Goal: Task Accomplishment & Management: Use online tool/utility

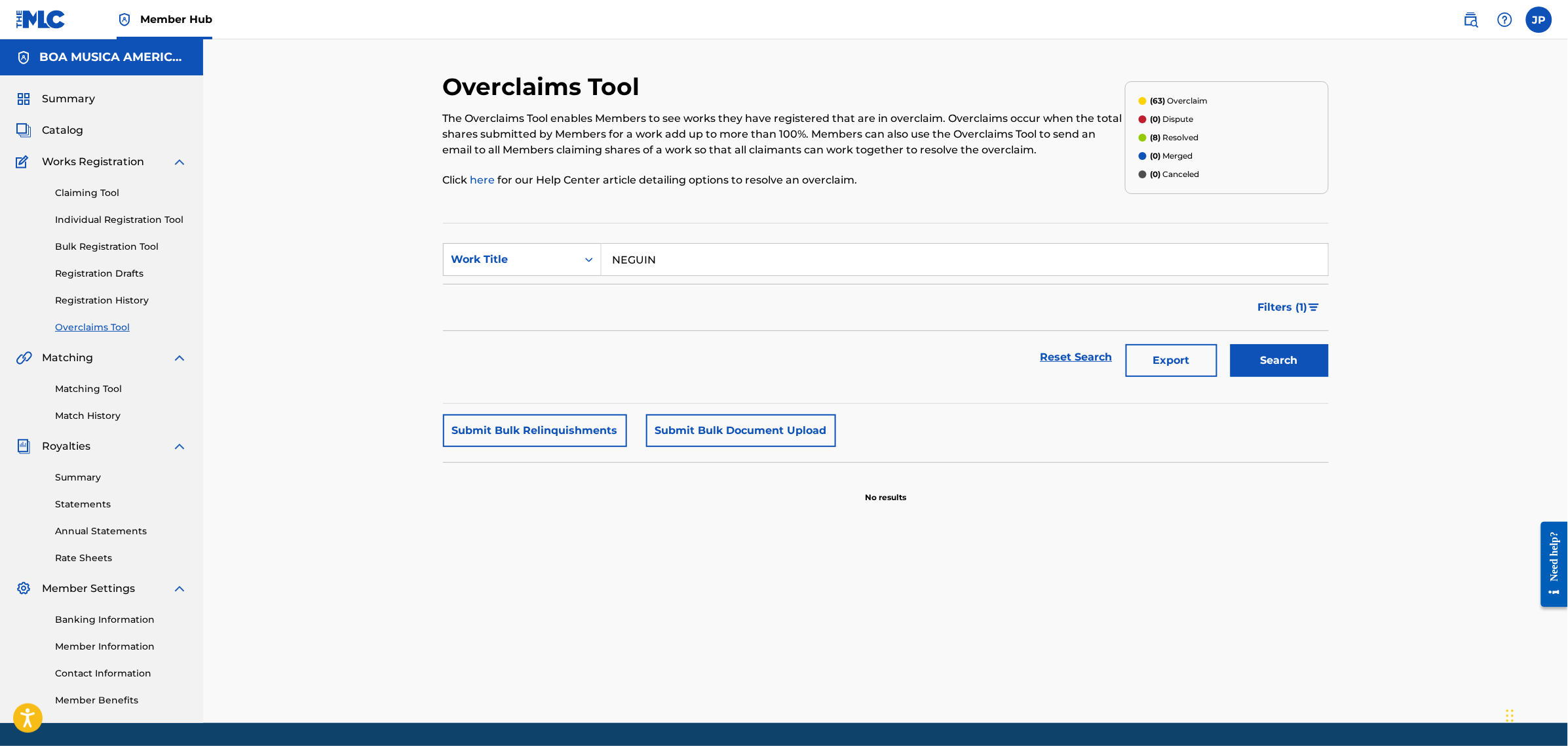
click at [678, 257] on input "NEGUIN" at bounding box center [965, 260] width 727 height 32
click at [112, 329] on link "Overclaims Tool" at bounding box center [121, 327] width 132 height 14
click at [90, 191] on link "Claiming Tool" at bounding box center [121, 193] width 132 height 14
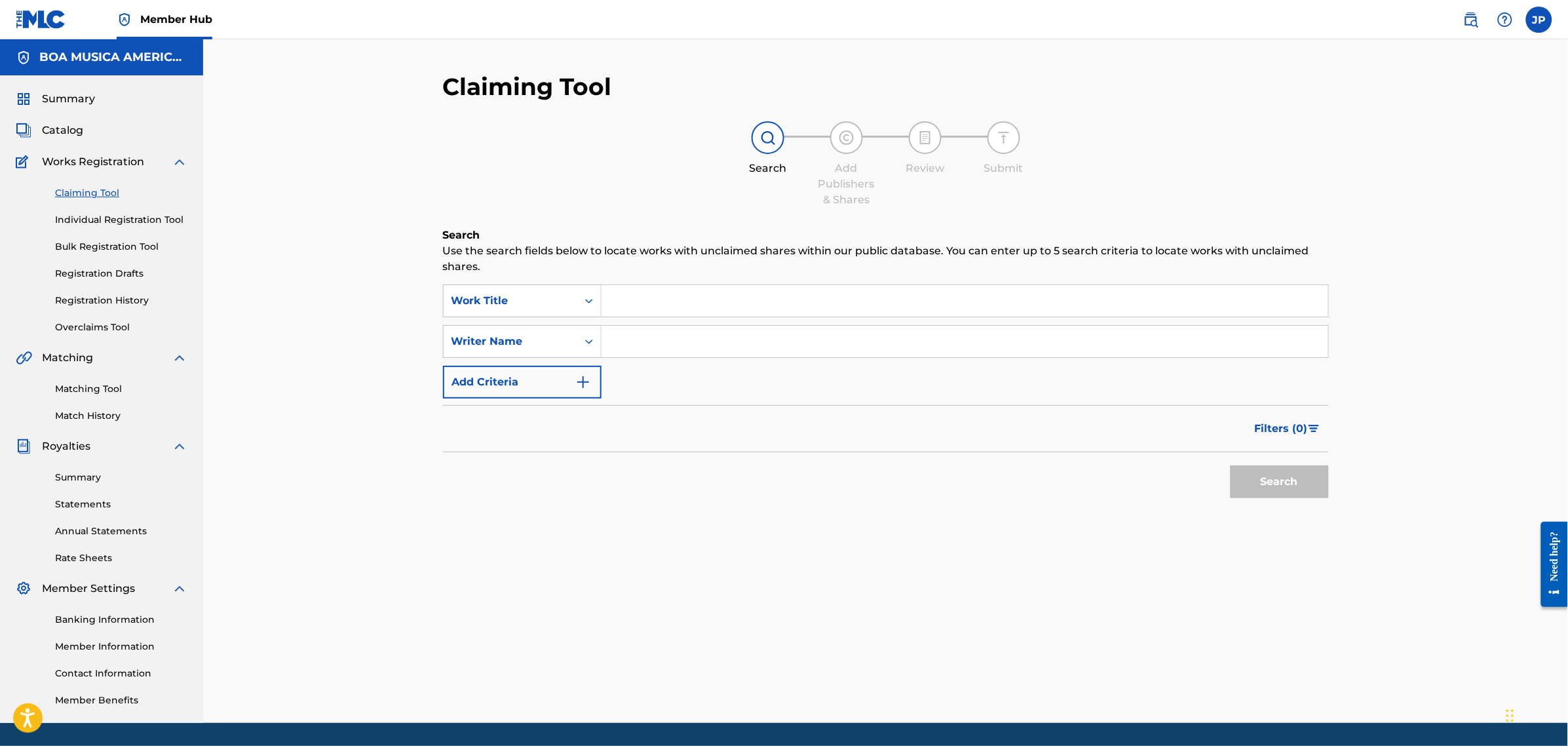
click at [702, 289] on input "Search Form" at bounding box center [965, 301] width 727 height 32
paste input "LA DANZA DE LAS LIBELULAS"
type input "LA DANZA DE LAS LIBELULAS"
click at [1260, 479] on button "Search" at bounding box center [1280, 481] width 98 height 32
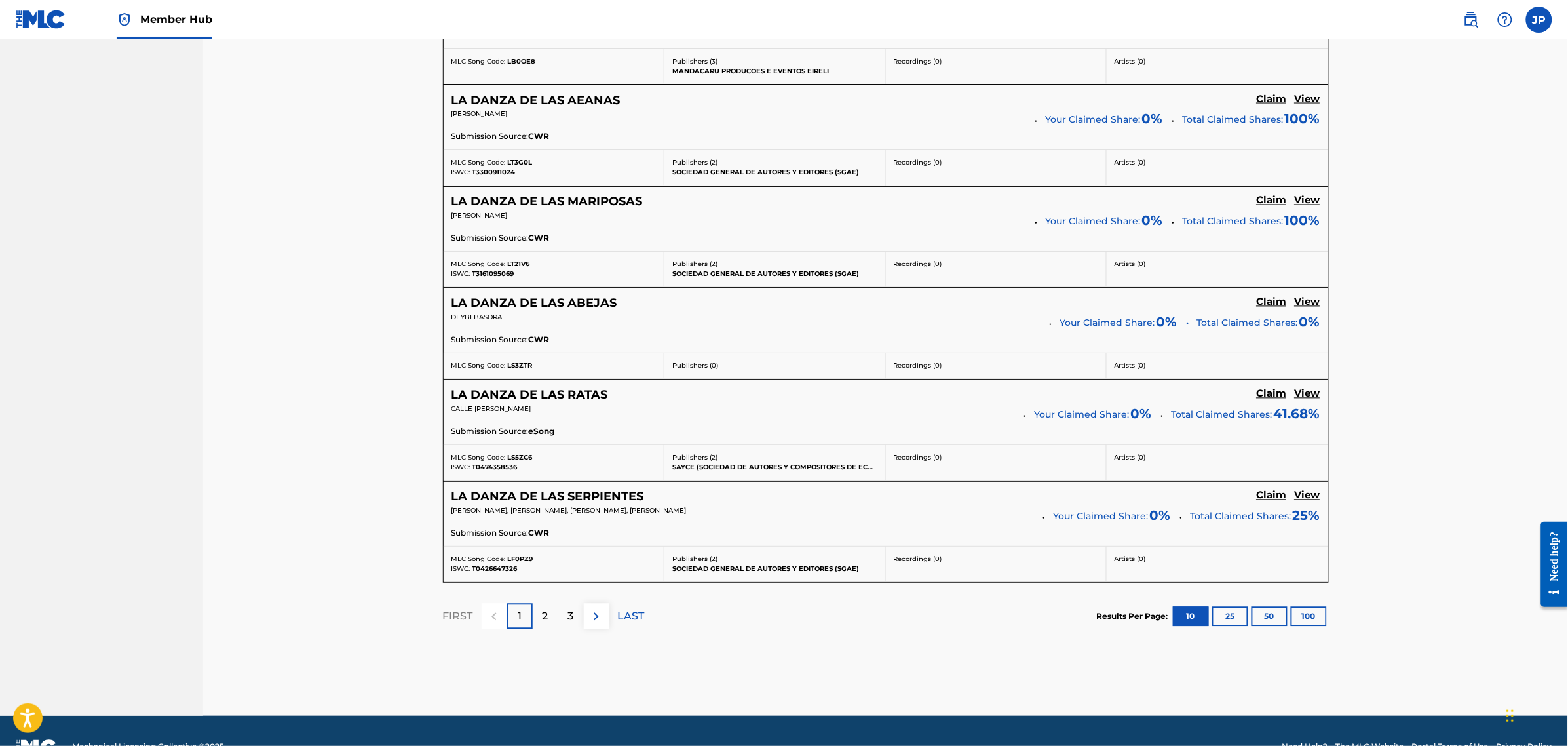
scroll to position [888, 0]
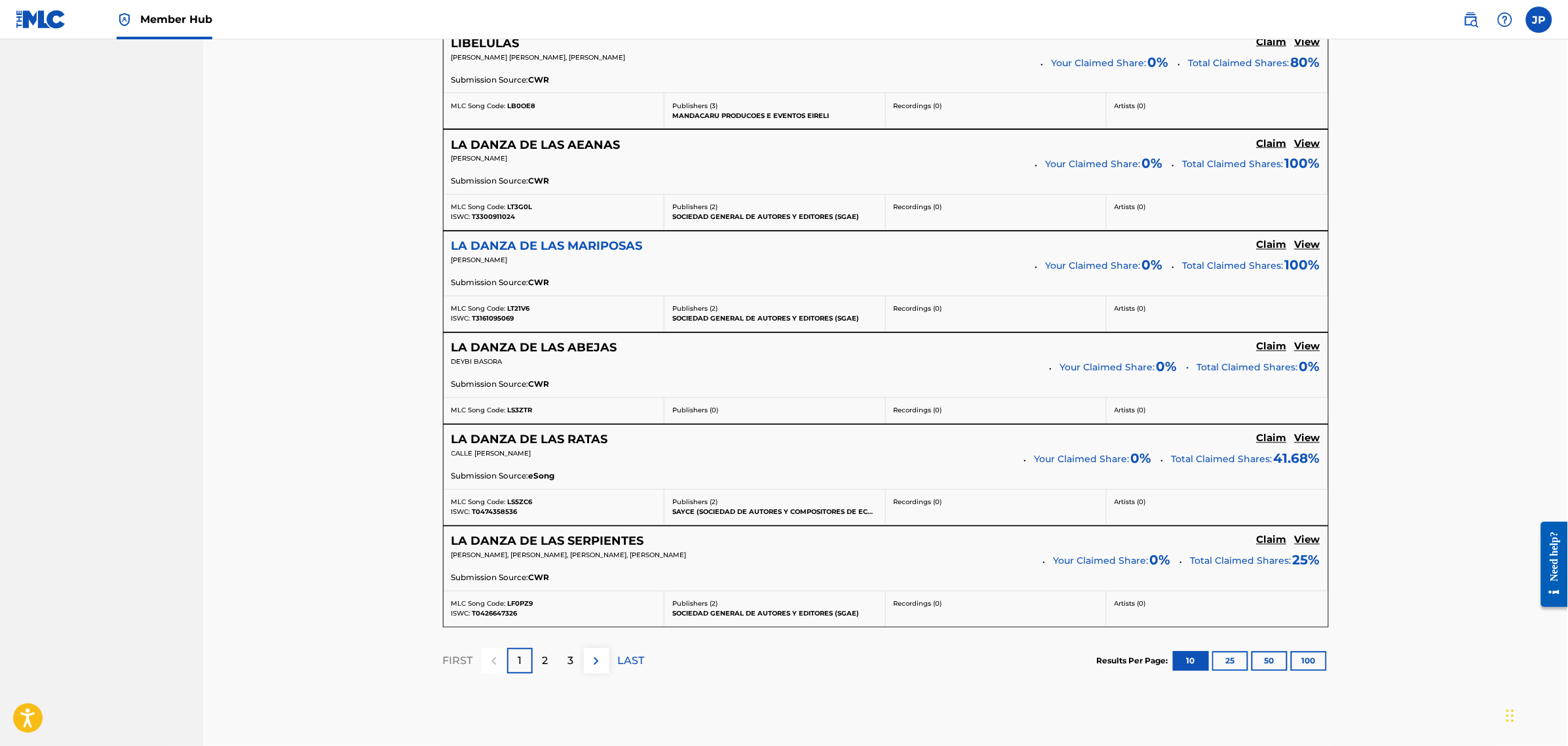
click at [590, 248] on h5 "LA DANZA DE LAS MARIPOSAS" at bounding box center [547, 247] width 191 height 15
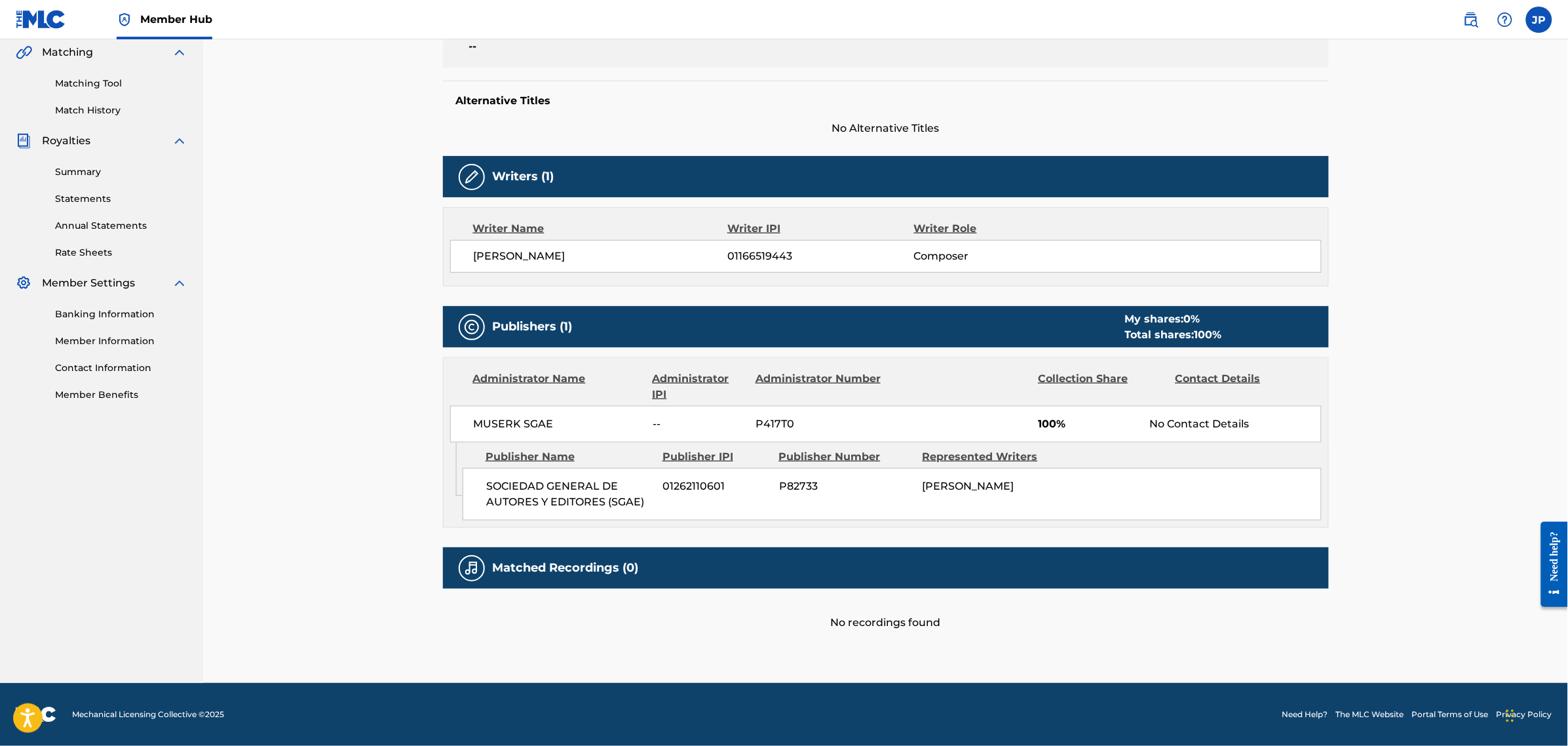
scroll to position [306, 0]
drag, startPoint x: 954, startPoint y: 483, endPoint x: 1006, endPoint y: 483, distance: 52.0
click at [1006, 483] on div "SOCIEDAD GENERAL DE AUTORES Y EDITORES (SGAE) 01262110601 P82733 CRISTIAN MARGO…" at bounding box center [892, 494] width 859 height 52
drag, startPoint x: 504, startPoint y: 489, endPoint x: 1045, endPoint y: 499, distance: 541.1
click at [1046, 499] on div "SOCIEDAD GENERAL DE AUTORES Y EDITORES (SGAE) 01262110601 P82733 CRISTIAN MARGO…" at bounding box center [892, 494] width 859 height 52
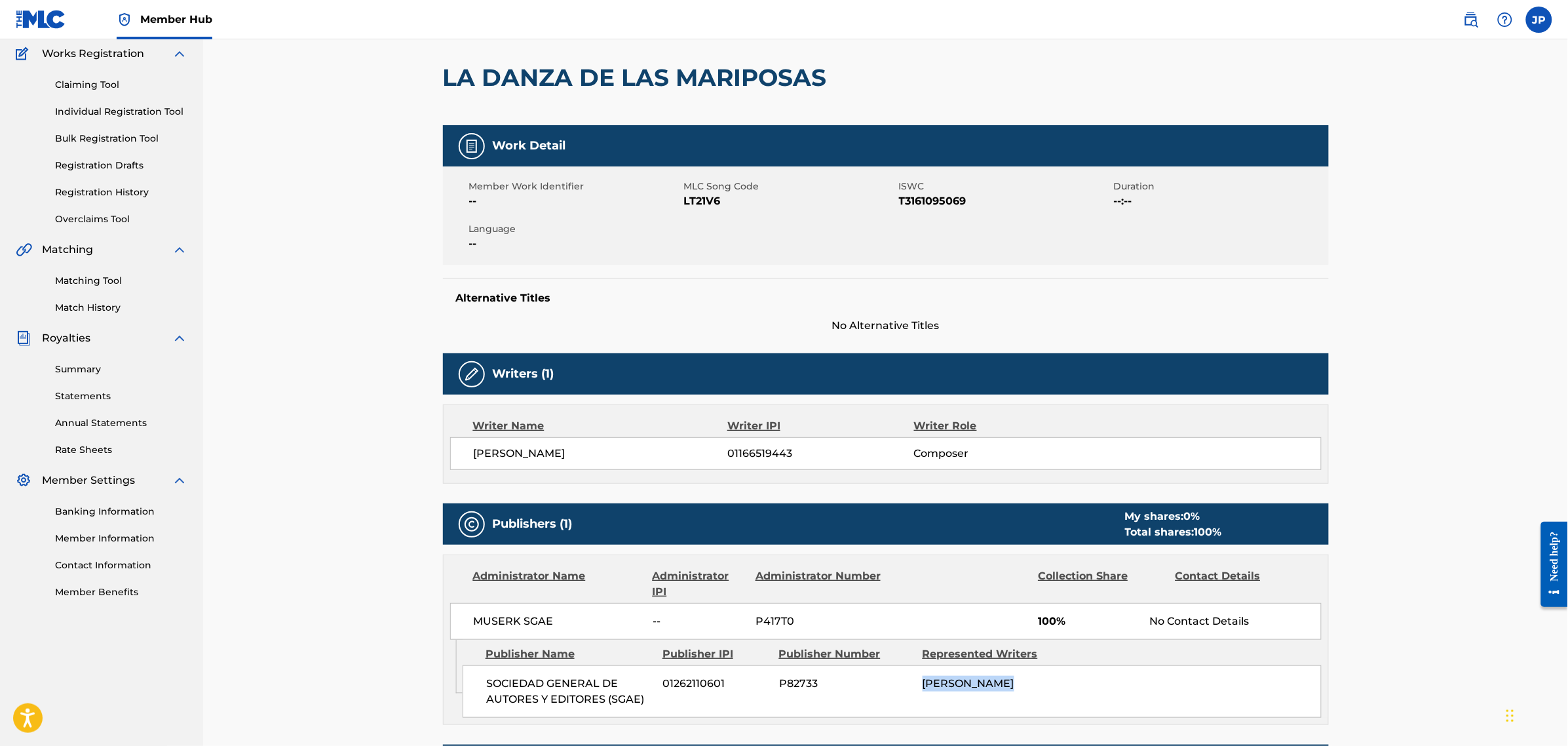
scroll to position [60, 0]
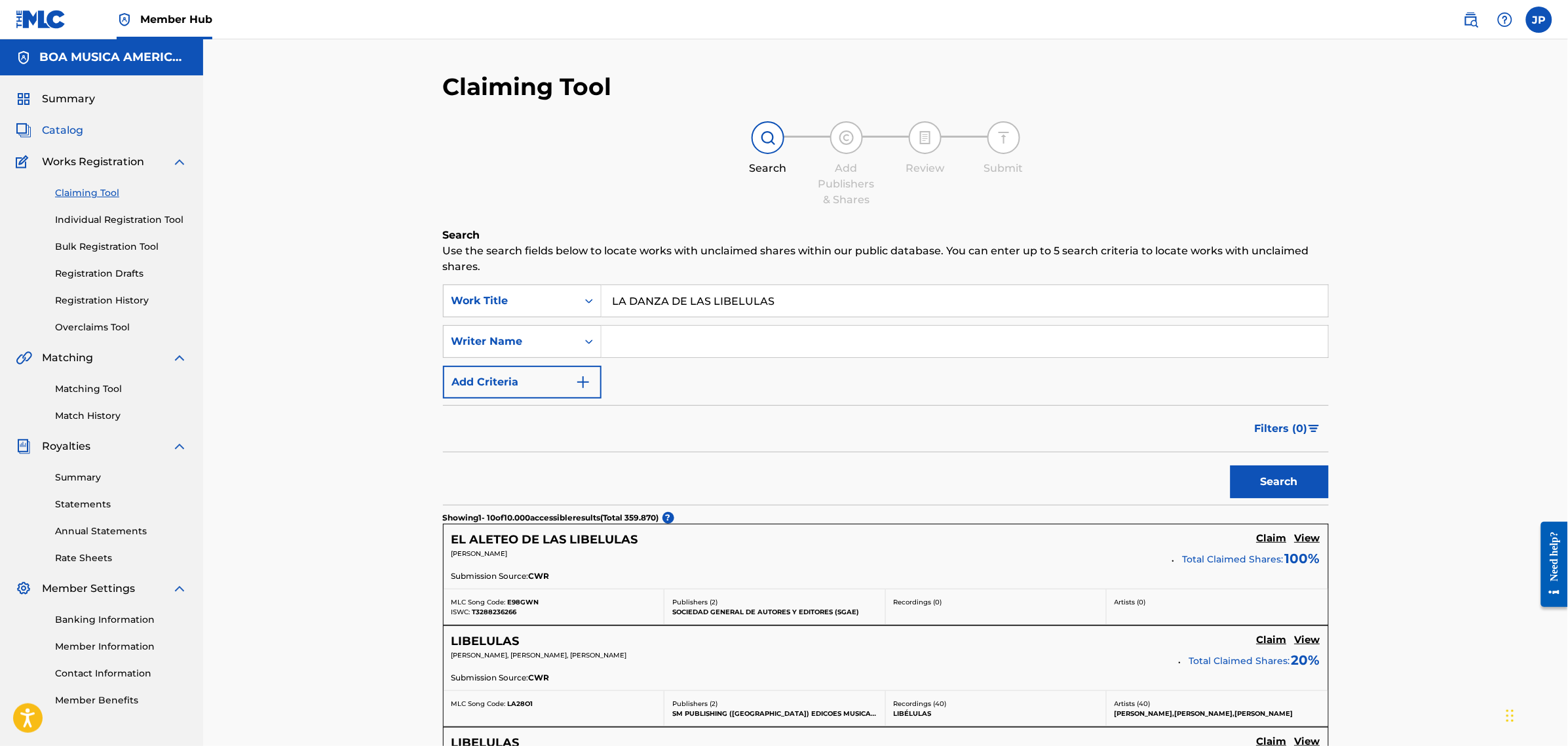
click at [70, 129] on span "Catalog" at bounding box center [63, 130] width 42 height 16
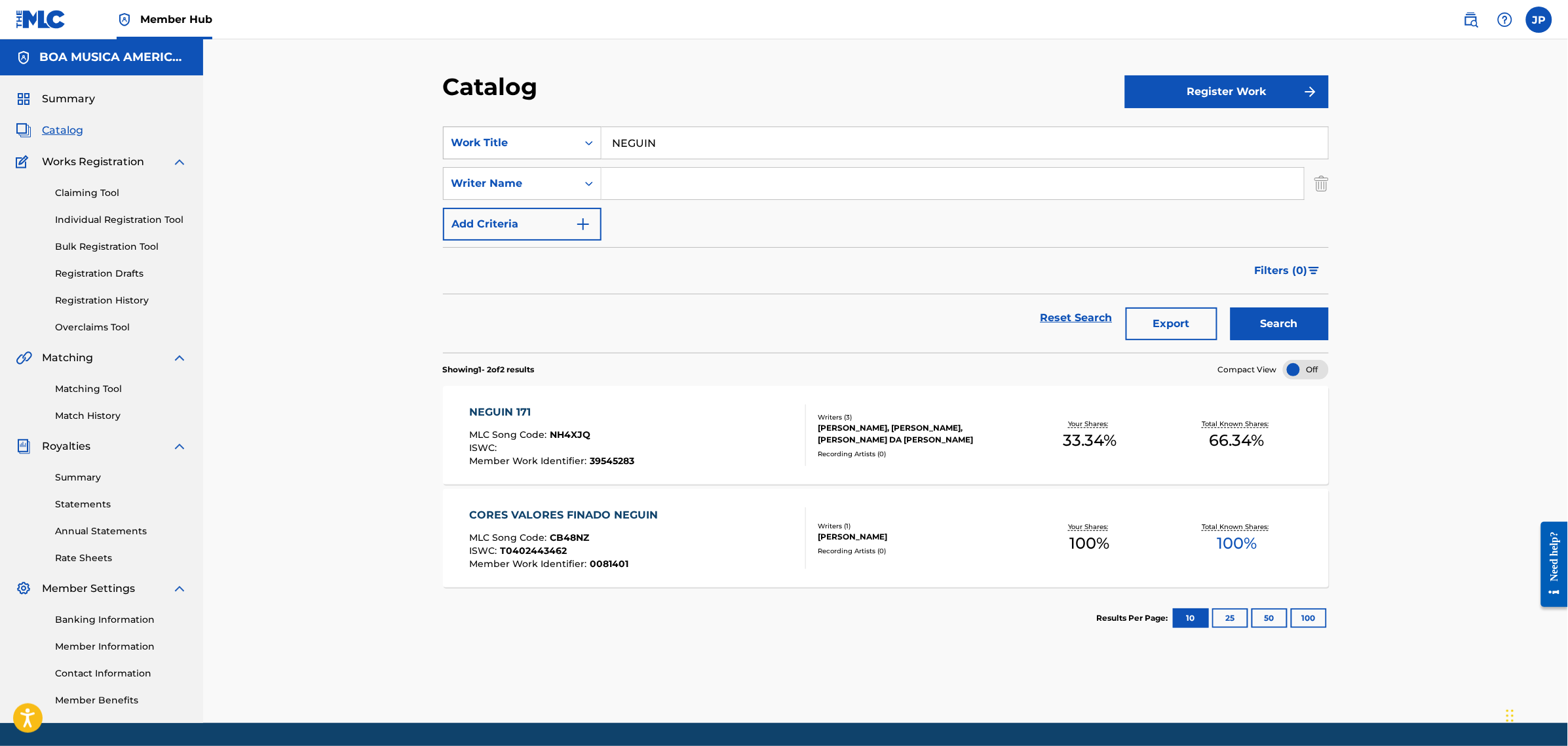
drag, startPoint x: 702, startPoint y: 134, endPoint x: 534, endPoint y: 141, distance: 168.1
click at [536, 141] on div "SearchWithCriteria3126794a-38b4-44f9-9d0c-ff2f9f1ca1a7 Work Title NEGUIN" at bounding box center [886, 143] width 886 height 32
paste input "LA DANZA DE LAS LIBELULAS"
type input "LA DANZA DE LAS LIBELULAS"
click at [1286, 319] on button "Search" at bounding box center [1280, 323] width 98 height 32
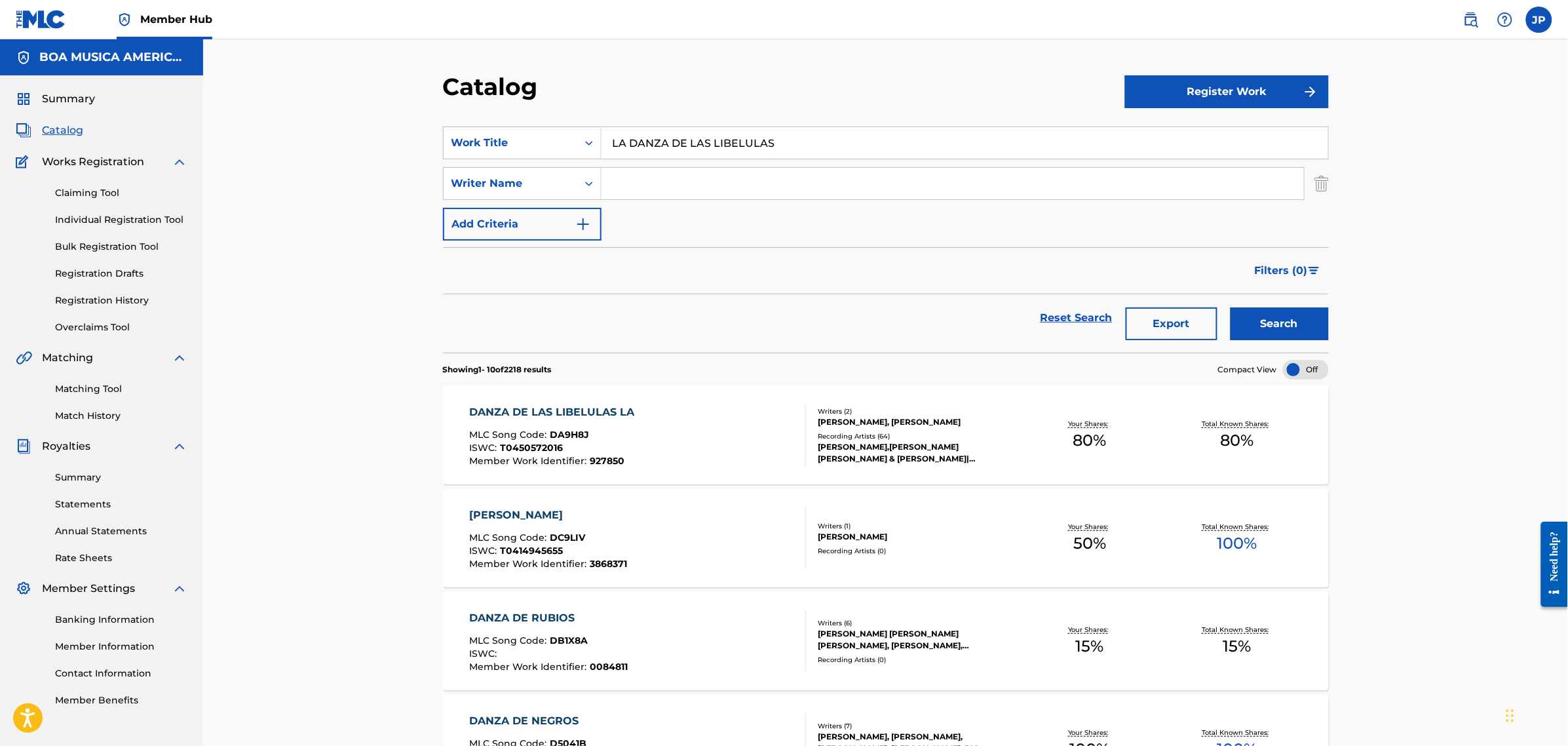
click at [584, 409] on div "DANZA DE LAS LIBELULAS LA" at bounding box center [554, 412] width 171 height 16
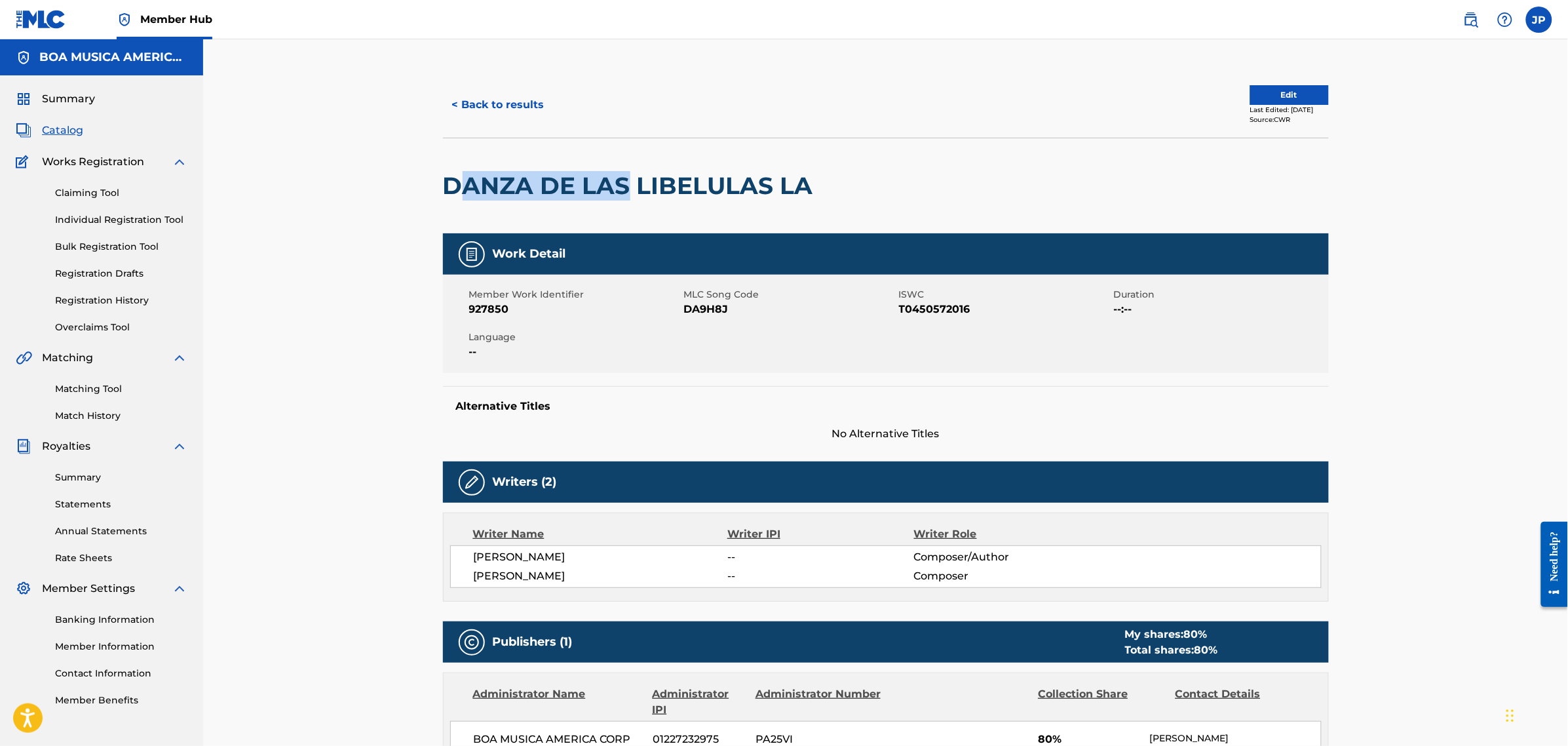
drag, startPoint x: 584, startPoint y: 184, endPoint x: 444, endPoint y: 177, distance: 140.2
click at [636, 189] on h2 "DANZA DE LAS LIBELULAS LA" at bounding box center [631, 186] width 377 height 29
click at [80, 191] on link "Claiming Tool" at bounding box center [121, 193] width 132 height 14
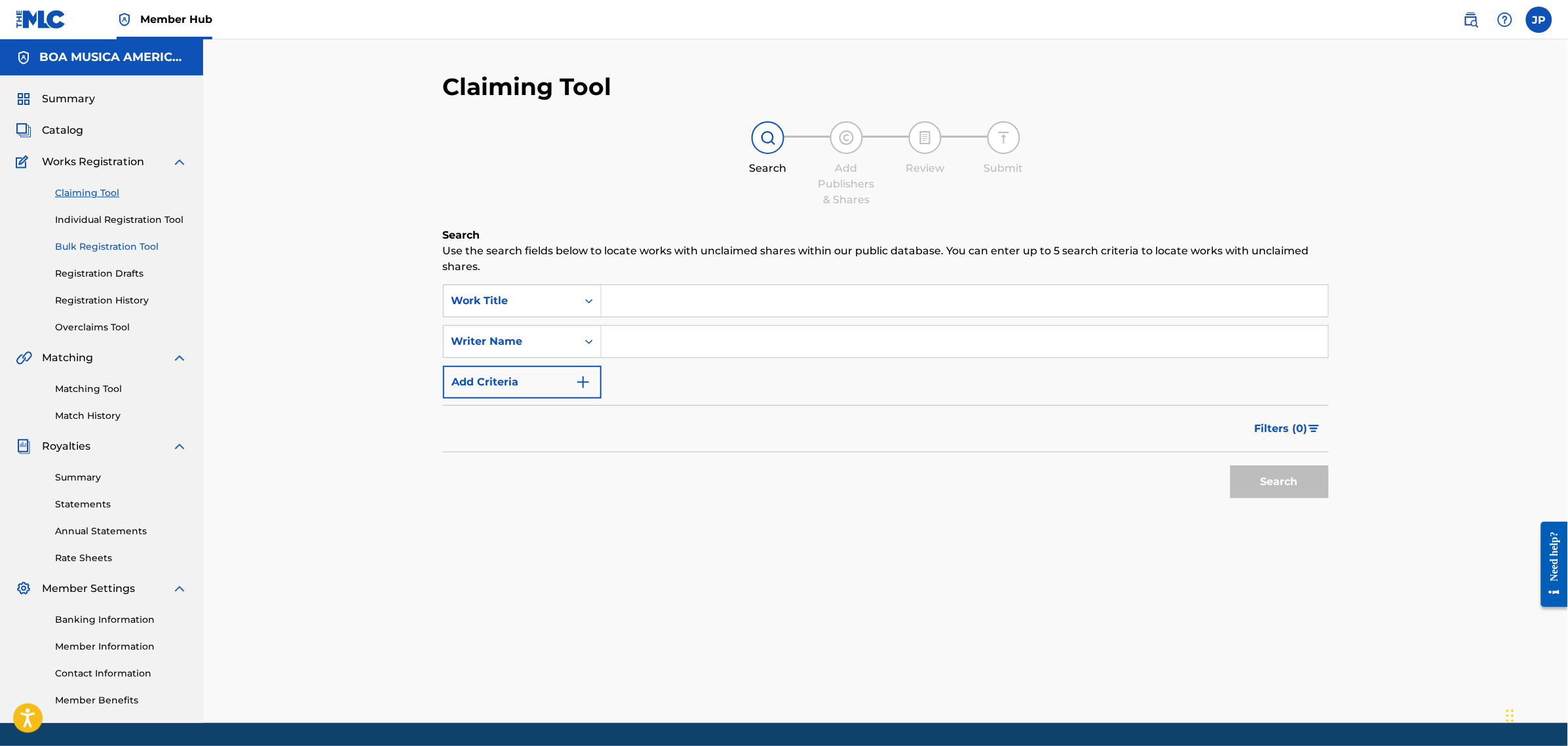
click at [103, 244] on link "Bulk Registration Tool" at bounding box center [121, 247] width 132 height 14
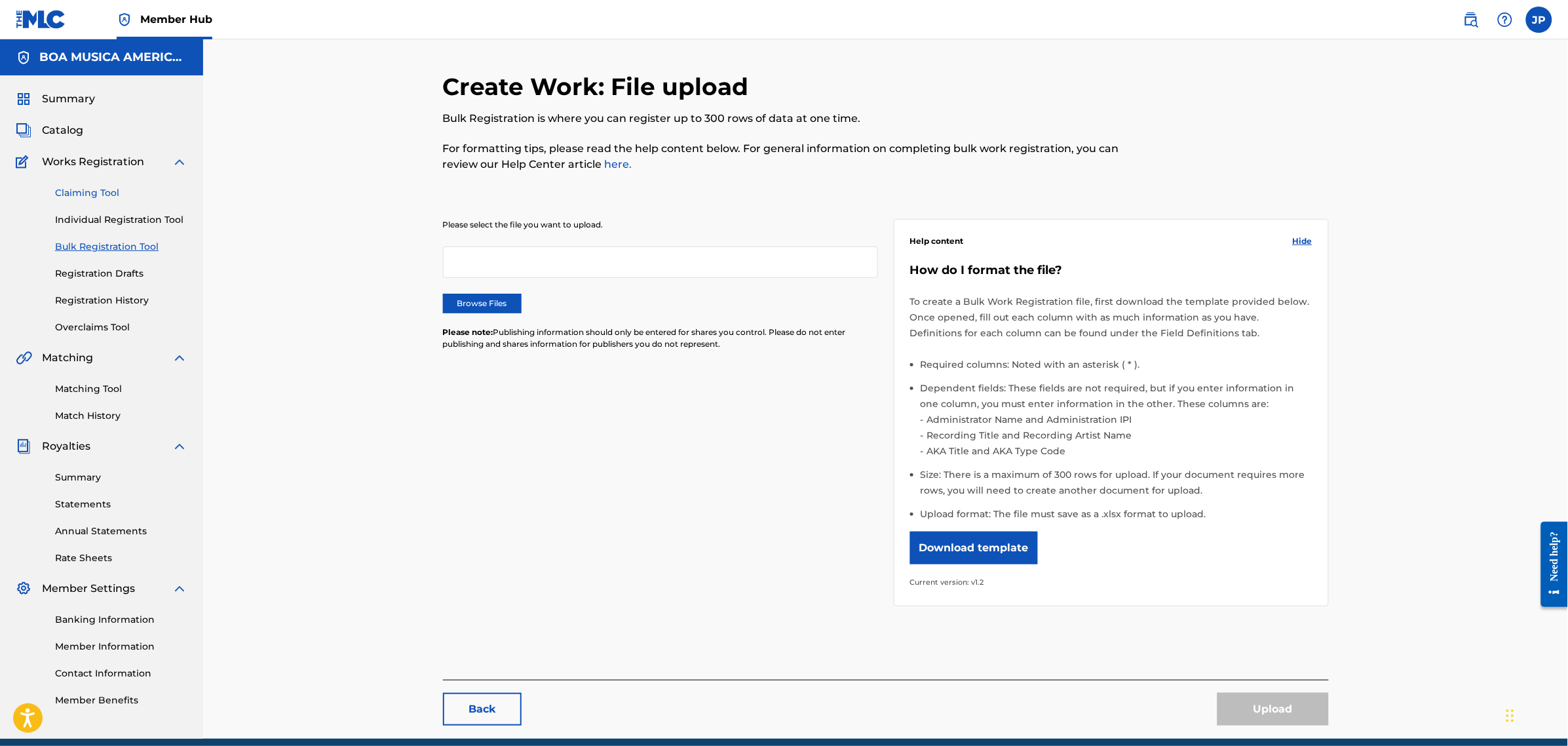
click at [77, 191] on link "Claiming Tool" at bounding box center [121, 193] width 132 height 14
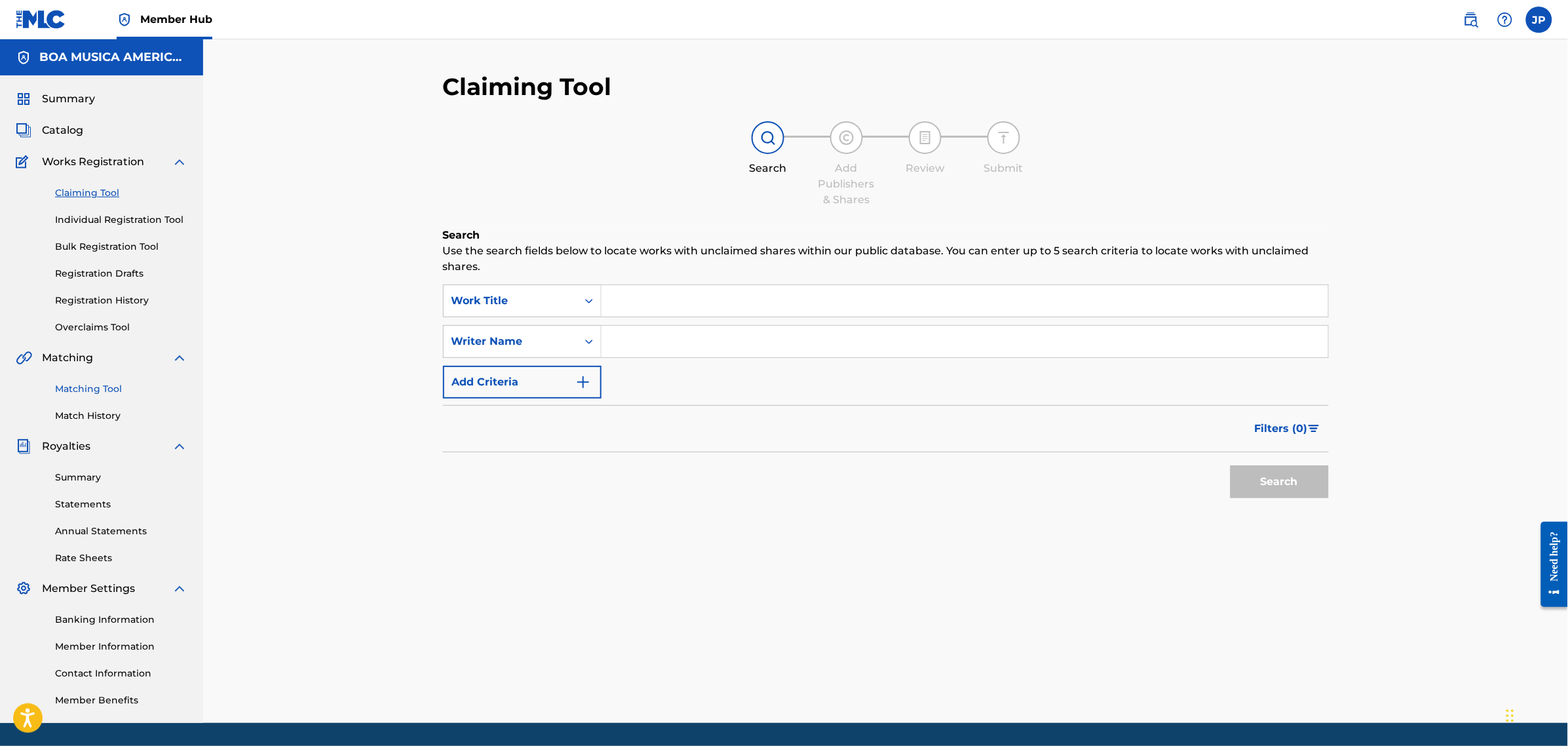
click at [98, 378] on div "Matching Tool Match History" at bounding box center [101, 394] width 171 height 57
click at [98, 385] on link "Matching Tool" at bounding box center [121, 389] width 132 height 14
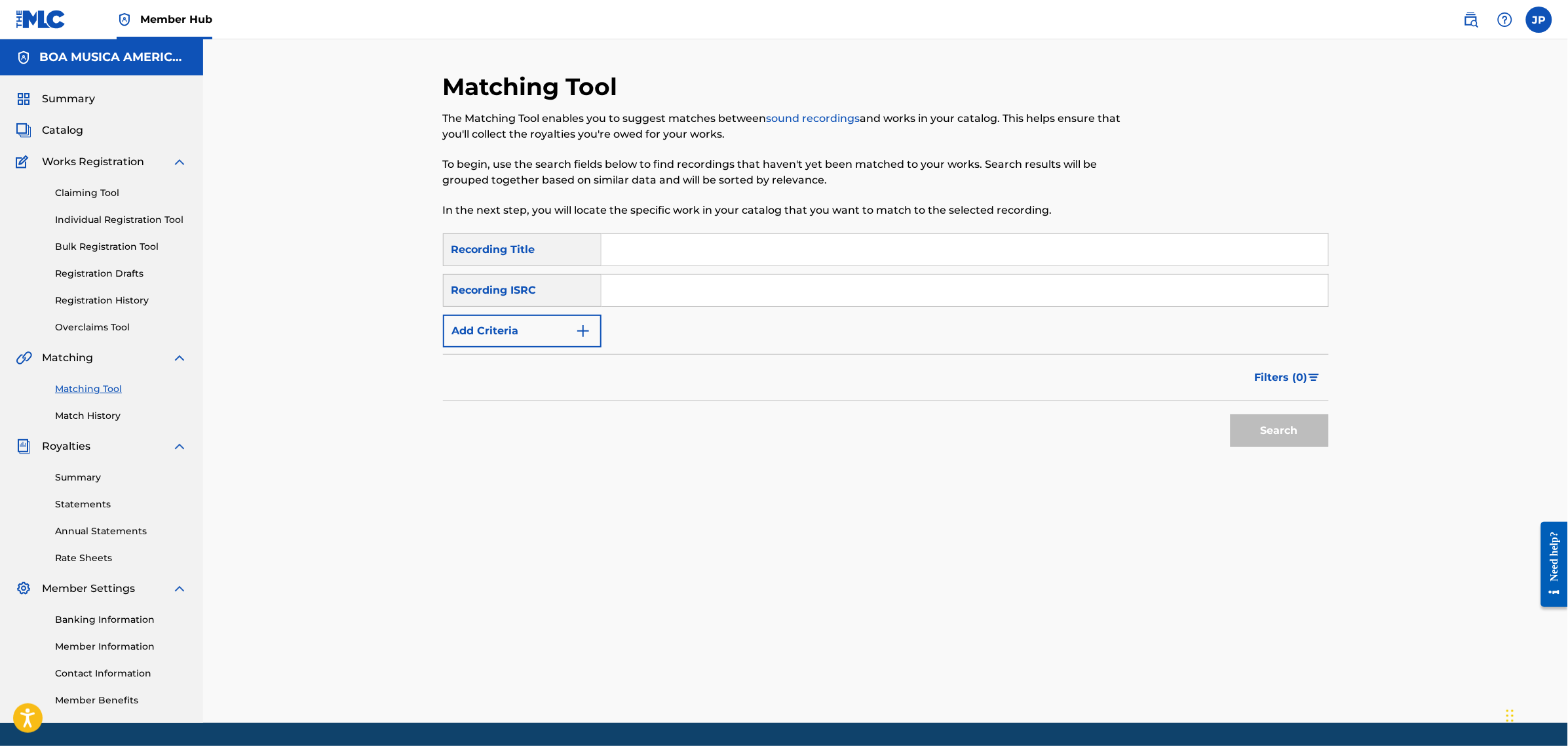
click at [655, 250] on input "Search Form" at bounding box center [965, 250] width 727 height 32
type input "Nuestro Viaje"
click at [611, 285] on input "Search Form" at bounding box center [965, 291] width 727 height 32
type input "WHITEMUSIC EUROPE S L"
click at [1289, 430] on button "Search" at bounding box center [1280, 430] width 98 height 32
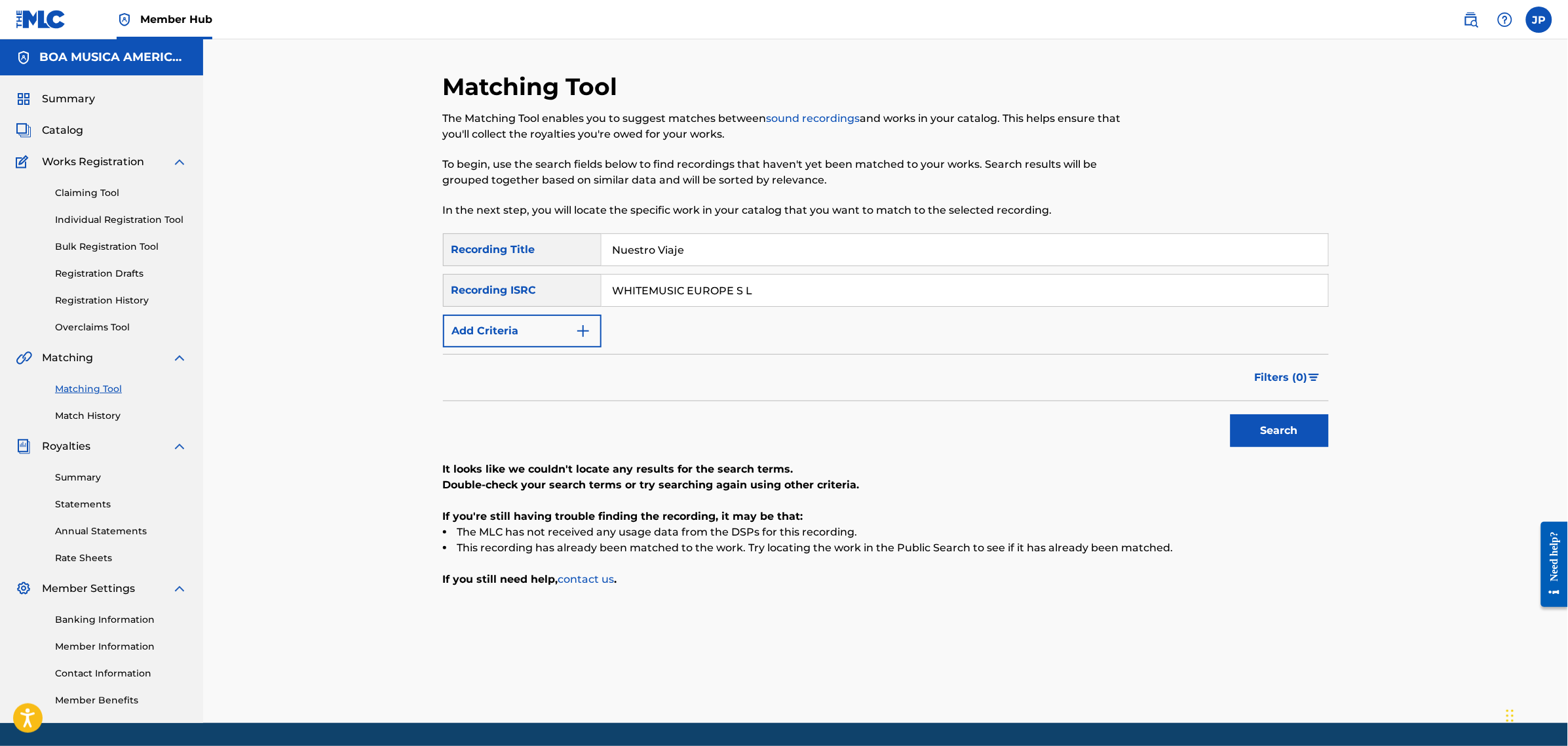
drag, startPoint x: 726, startPoint y: 283, endPoint x: 352, endPoint y: 291, distance: 374.1
click at [434, 276] on div "Matching Tool The Matching Tool enables you to suggest matches between sound re…" at bounding box center [886, 397] width 917 height 651
click at [1273, 439] on button "Search" at bounding box center [1280, 430] width 98 height 32
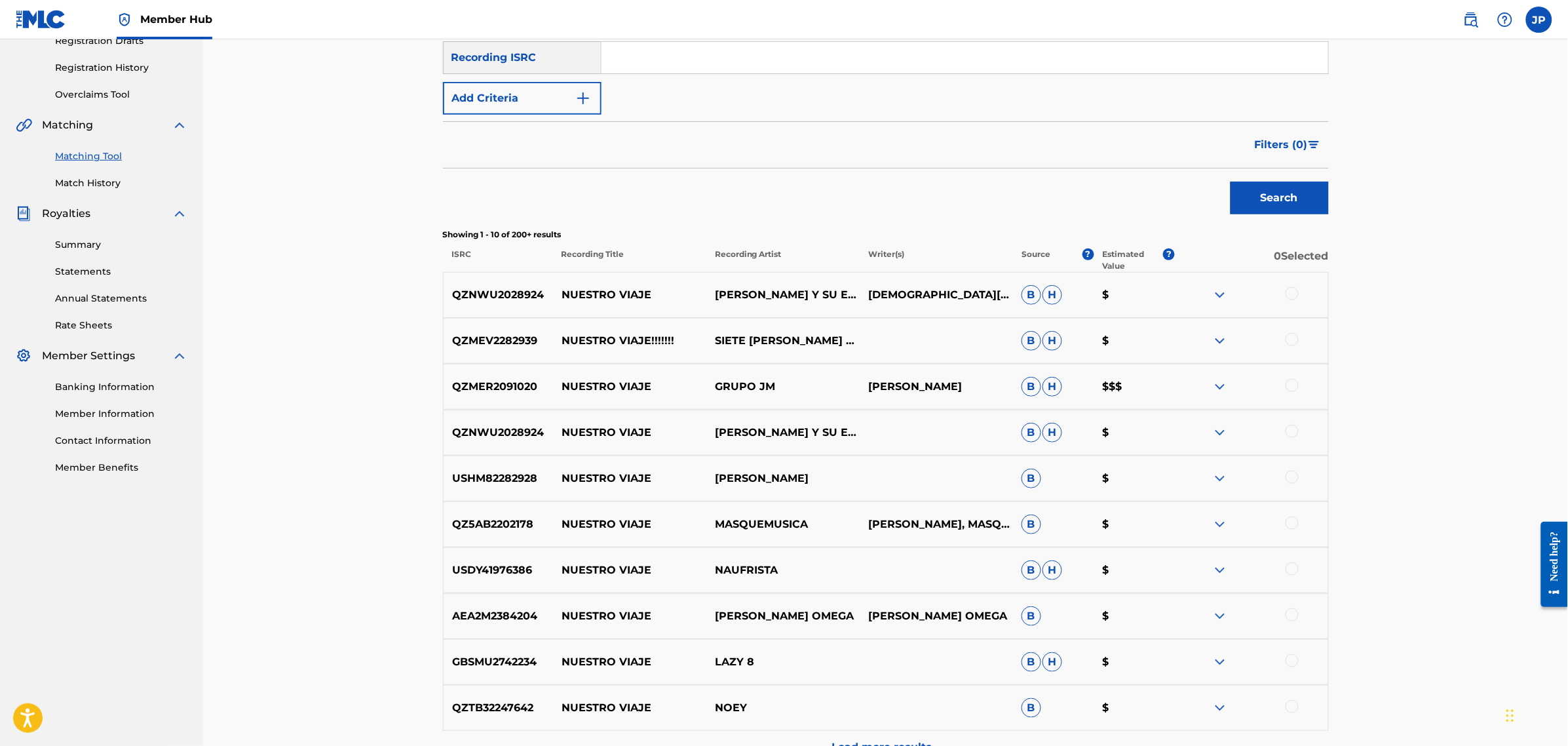
scroll to position [245, 0]
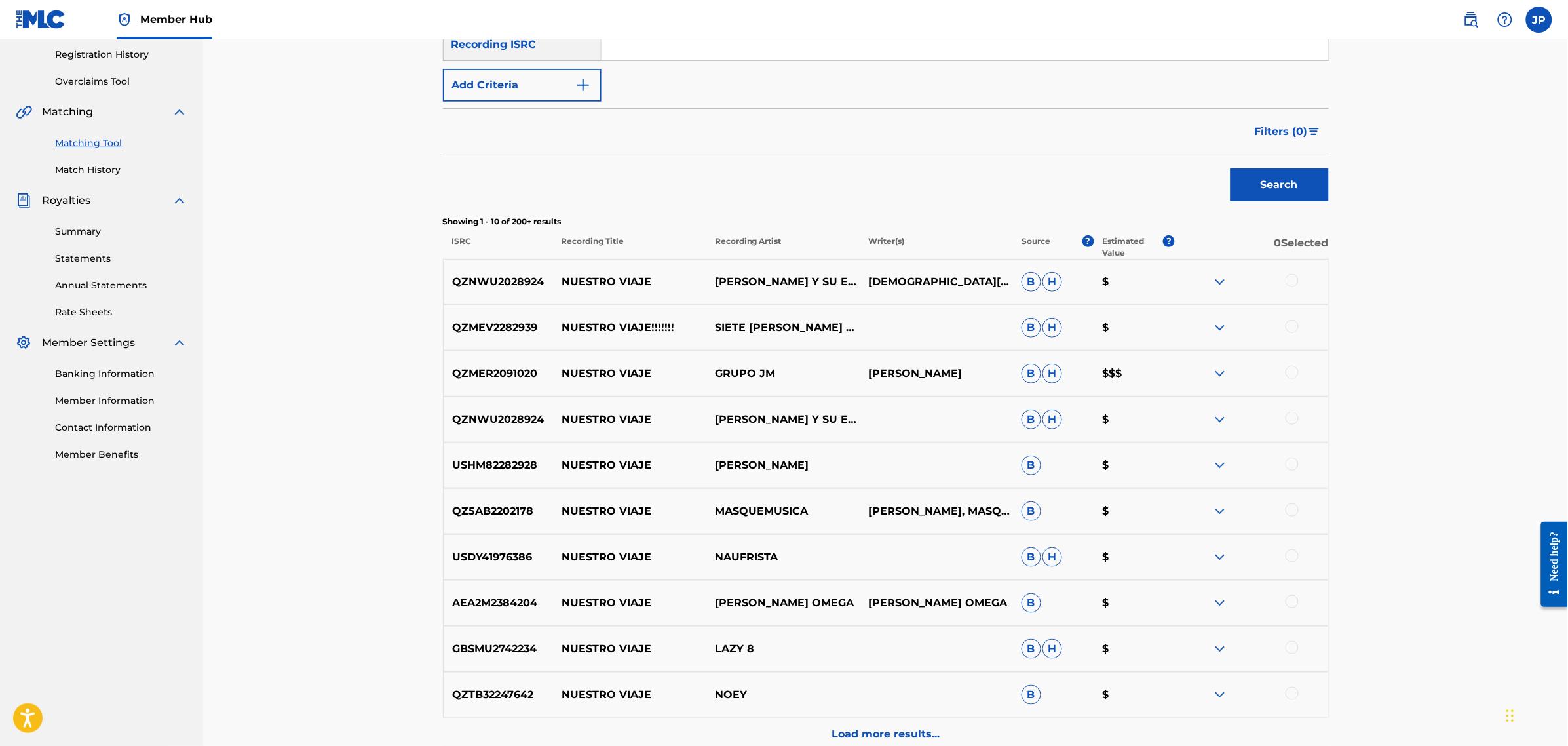
click at [1230, 285] on div at bounding box center [1251, 282] width 153 height 16
click at [1218, 284] on img at bounding box center [1220, 282] width 16 height 16
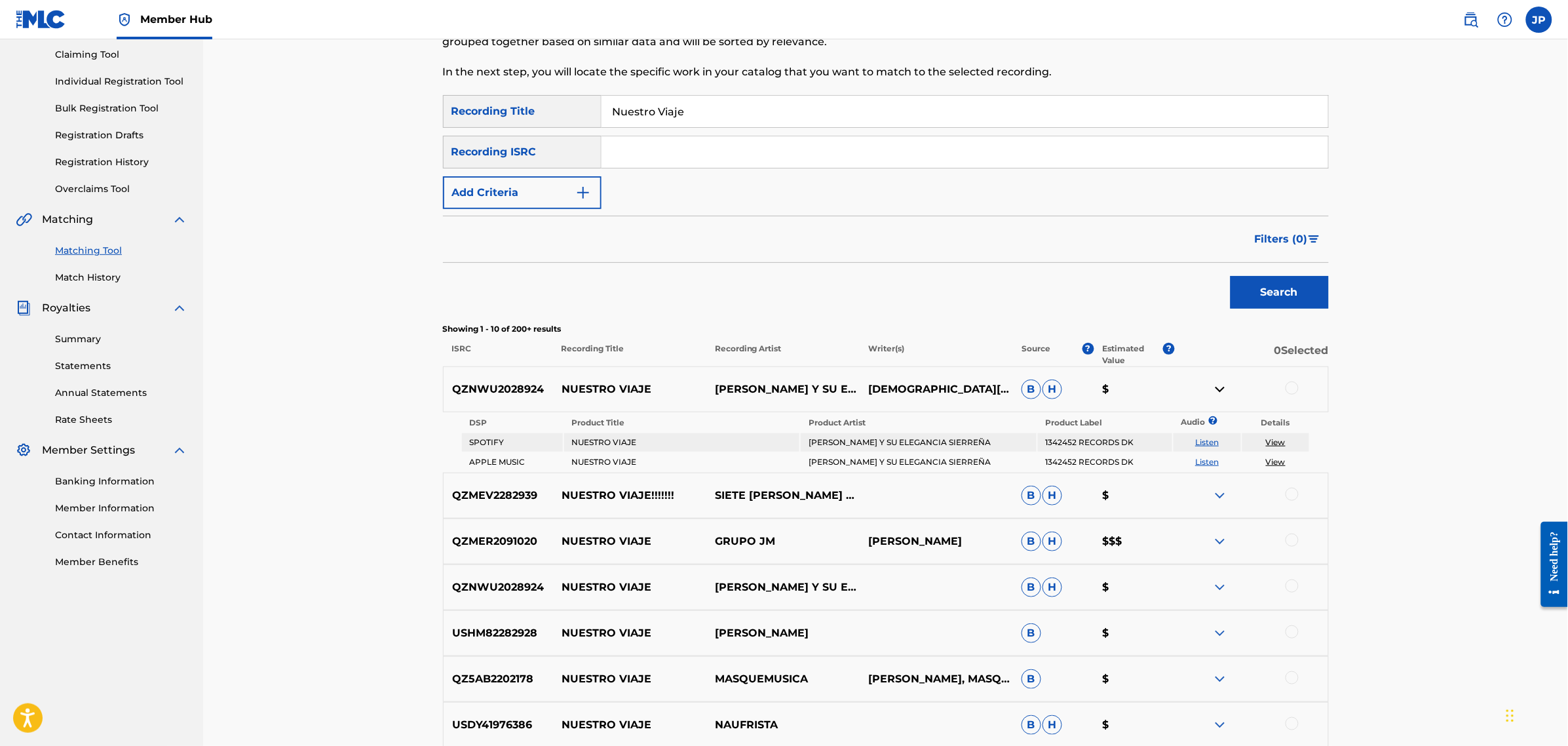
scroll to position [109, 0]
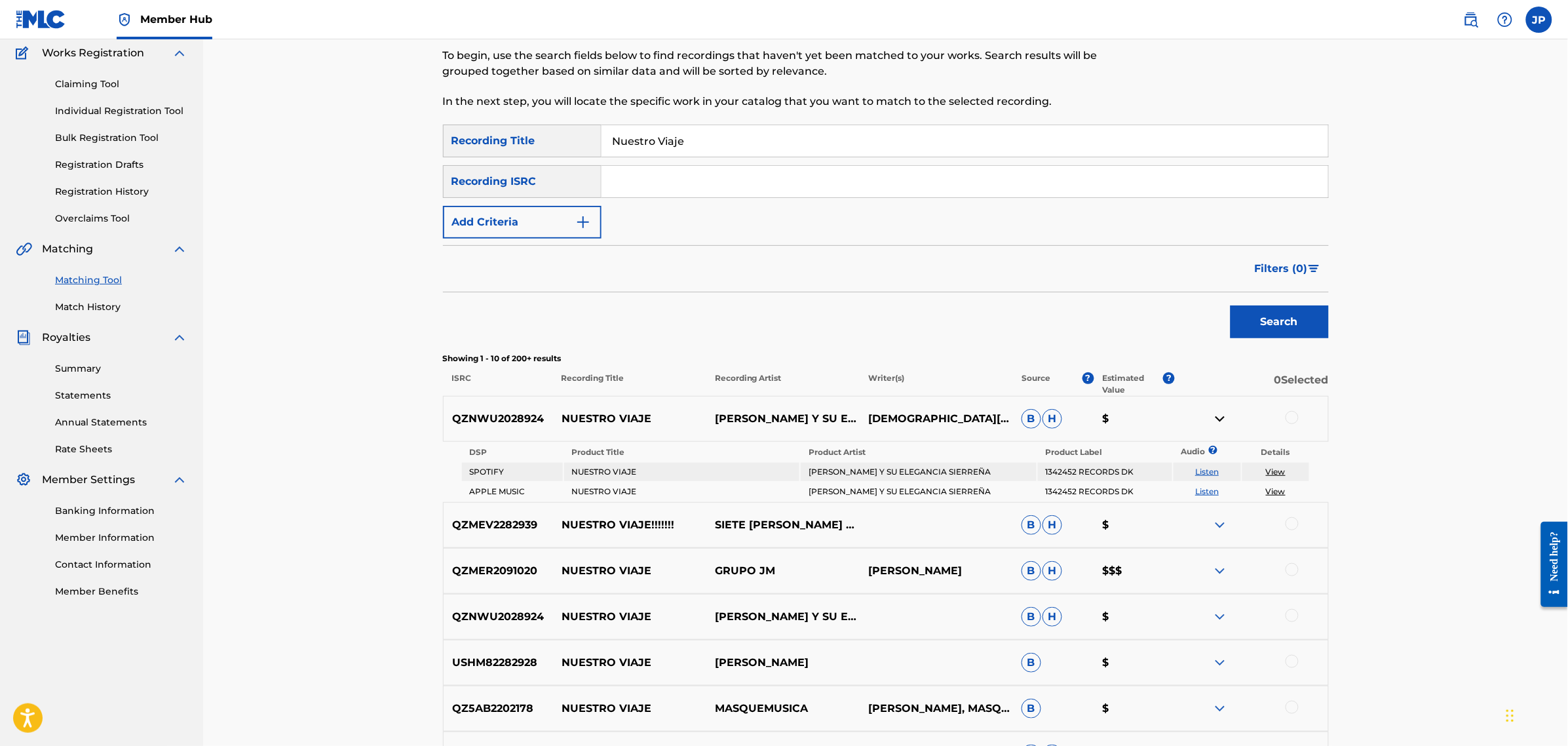
click at [1274, 473] on link "View" at bounding box center [1276, 471] width 20 height 10
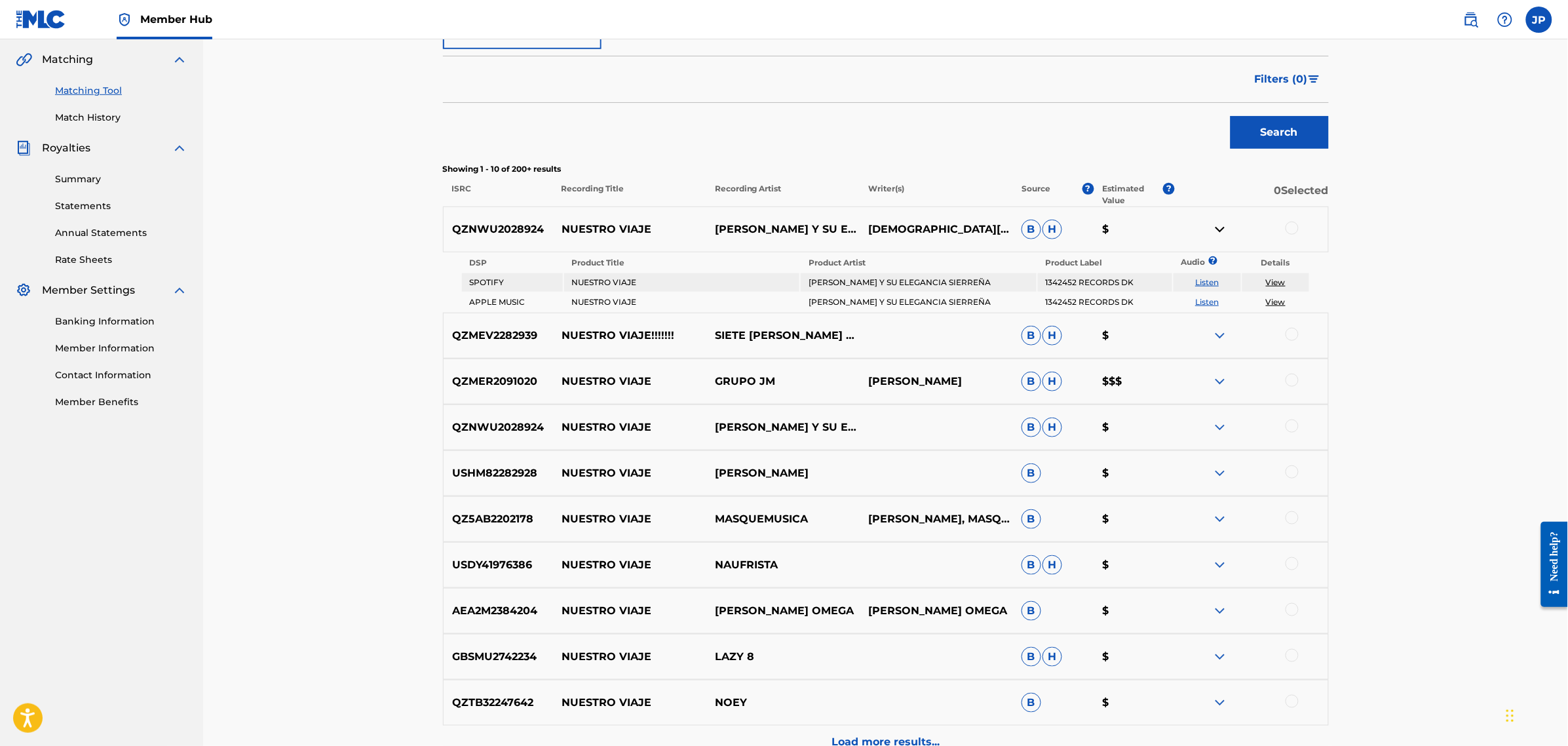
scroll to position [355, 0]
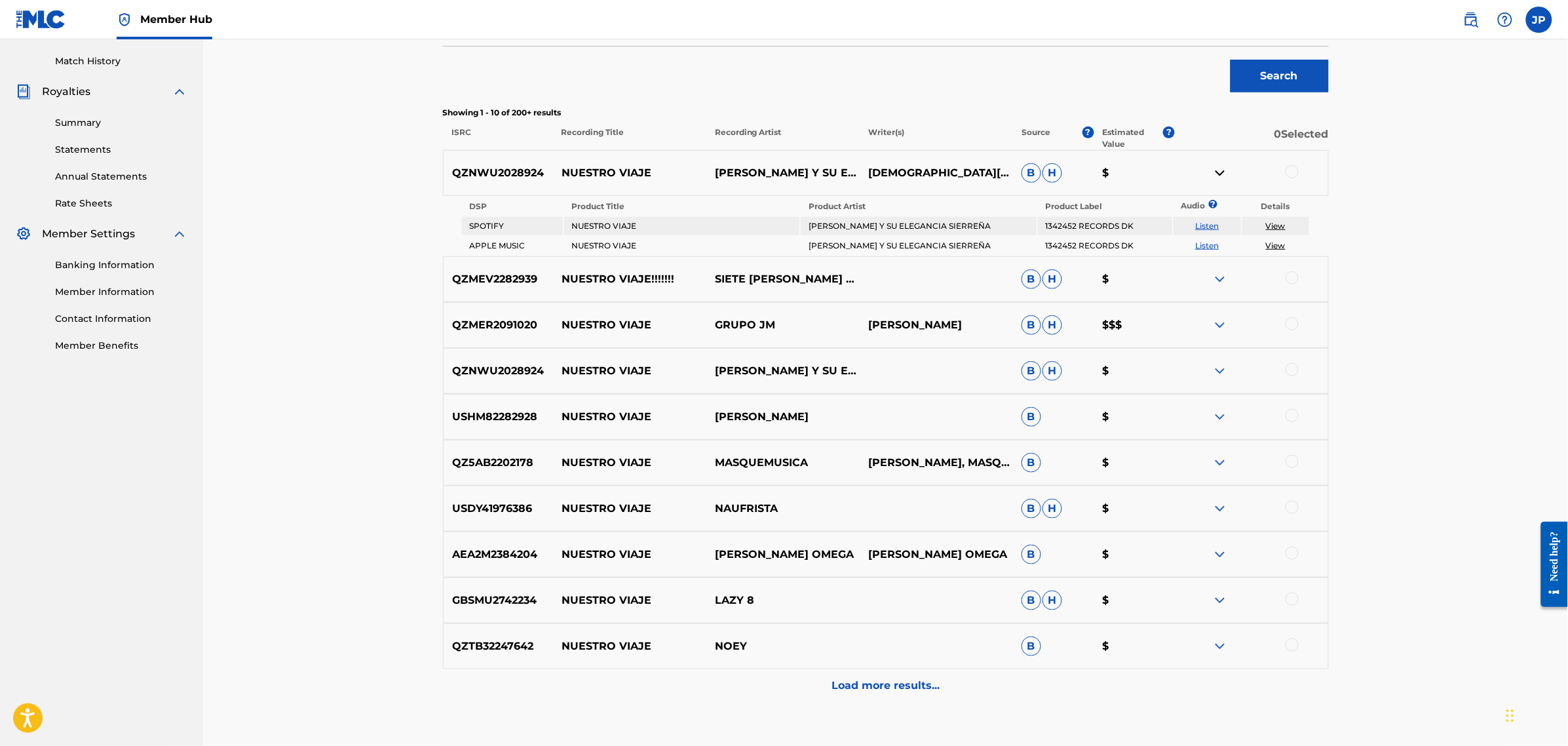
click at [1222, 553] on img at bounding box center [1220, 554] width 16 height 16
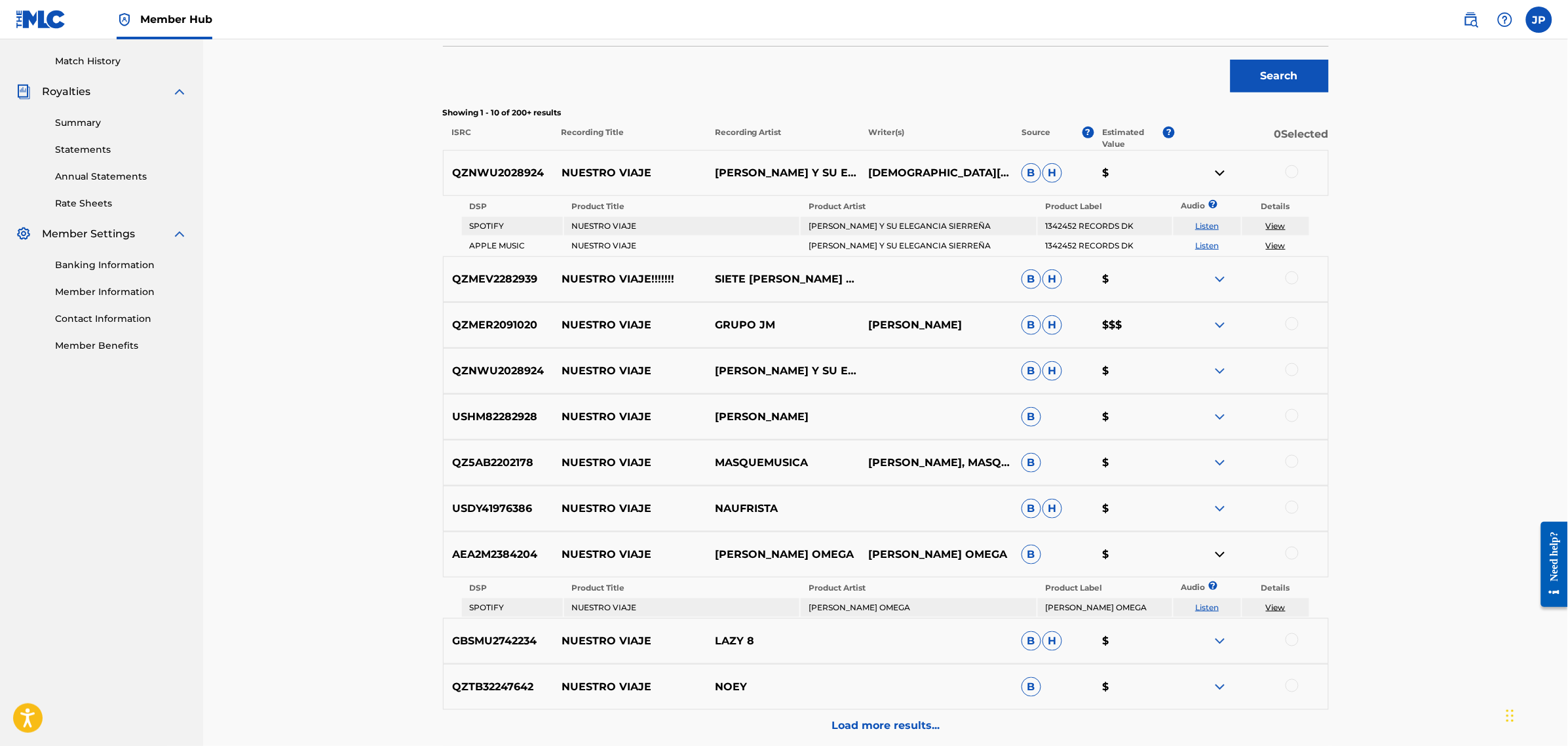
click at [1203, 605] on link "Listen" at bounding box center [1206, 607] width 23 height 10
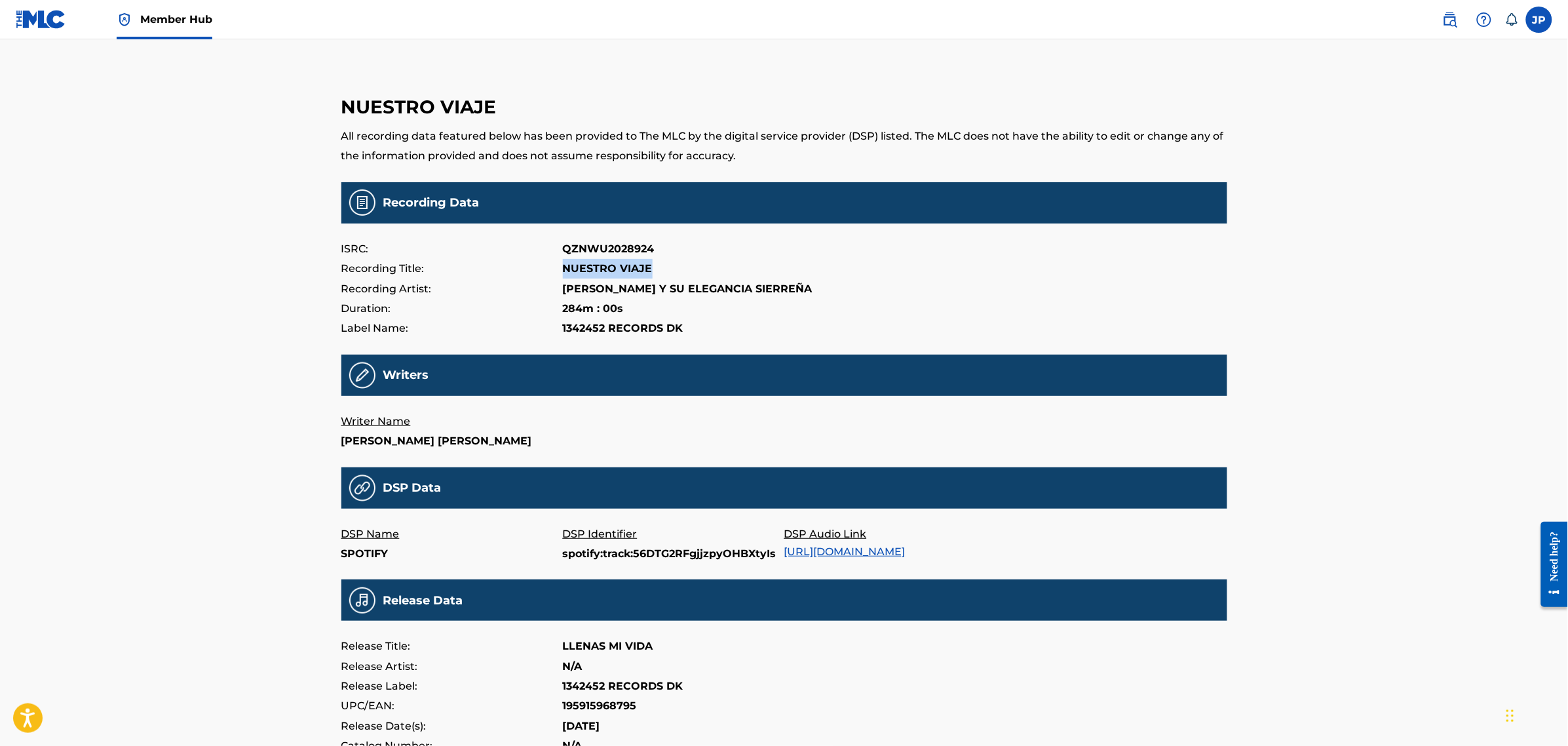
drag, startPoint x: 565, startPoint y: 267, endPoint x: 667, endPoint y: 270, distance: 102.0
click at [667, 270] on div "Recording Title: NUESTRO VIAJE" at bounding box center [784, 269] width 886 height 20
copy p "NUESTRO VIAJE"
click at [998, 544] on div "DSP Audio Link [URL][DOMAIN_NAME]" at bounding box center [895, 544] width 221 height 40
click at [906, 553] on link "[URL][DOMAIN_NAME]" at bounding box center [845, 551] width 122 height 12
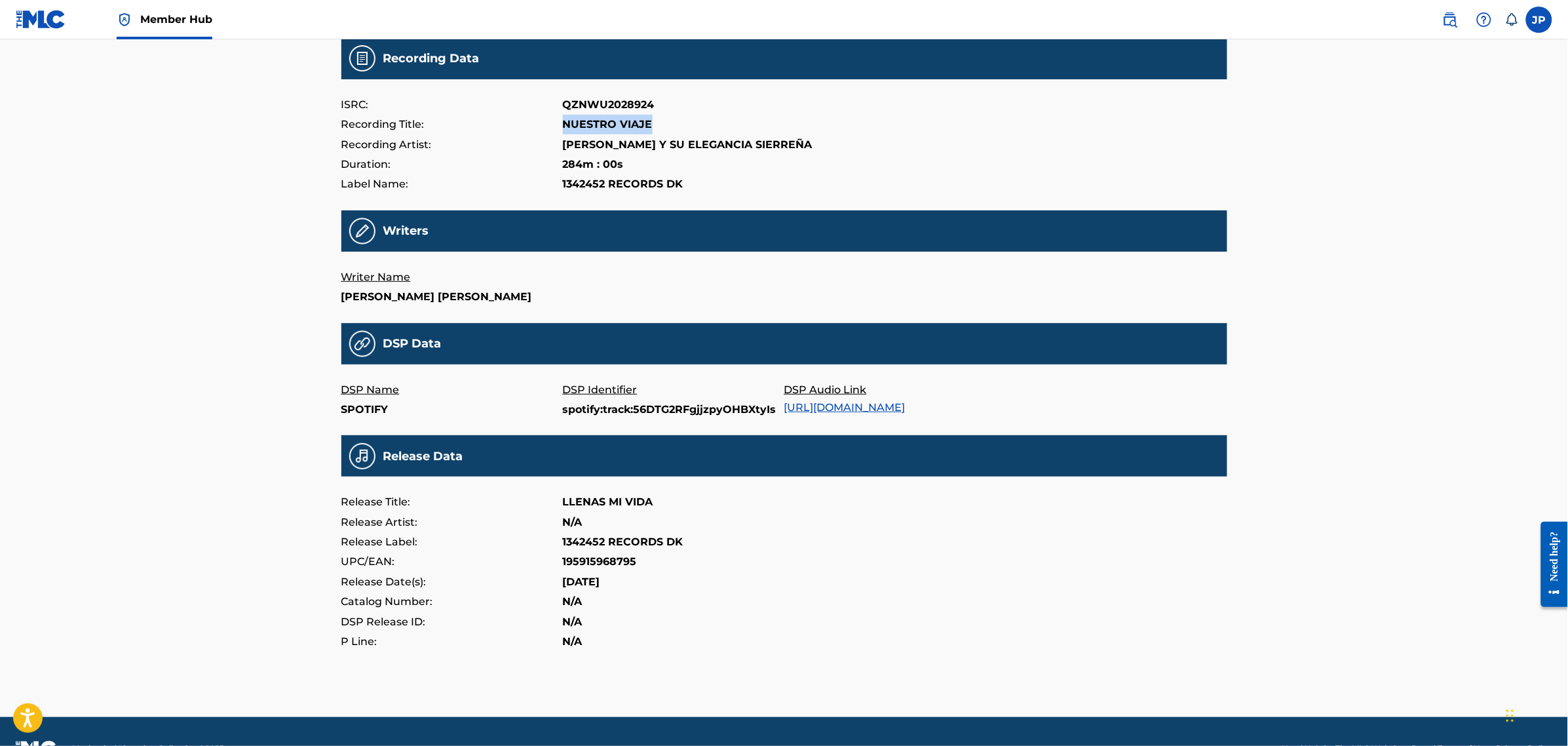
scroll to position [164, 0]
